Goal: Browse casually

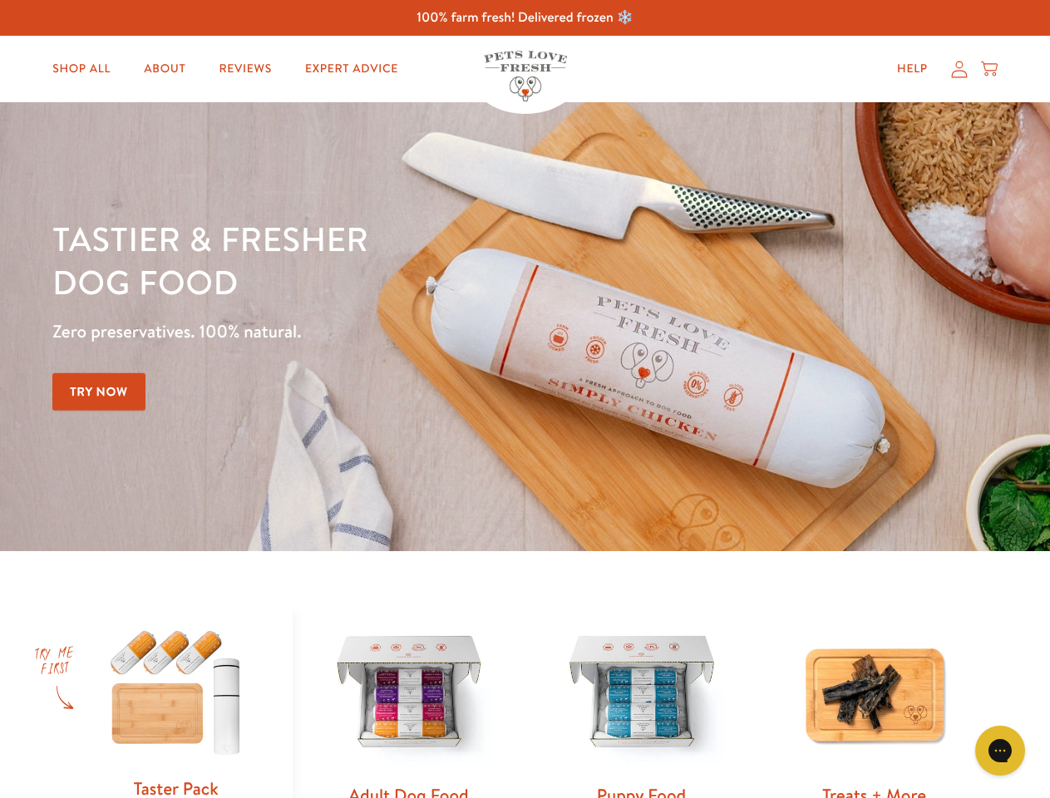
click at [525, 399] on div "Tastier & fresher dog food Zero preservatives. 100% natural. Try Now" at bounding box center [367, 326] width 630 height 219
click at [1000, 751] on icon "Open gorgias live chat" at bounding box center [1000, 750] width 16 height 16
